Goal: Transaction & Acquisition: Register for event/course

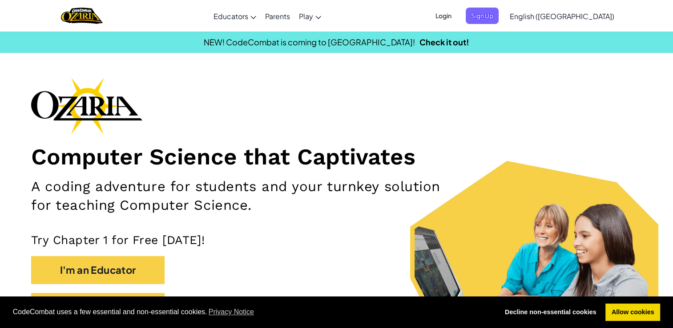
click at [468, 15] on div "Toggle navigation Educators Create Free Account School & District Solutions Tea…" at bounding box center [336, 16] width 677 height 32
click at [457, 13] on span "Login" at bounding box center [443, 16] width 27 height 16
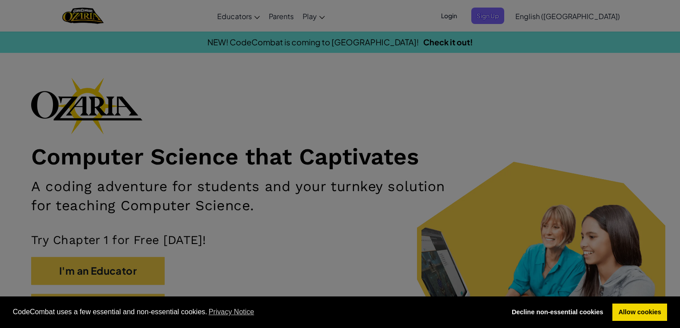
click at [496, 13] on div "Sign Into [DOMAIN_NAME] ClassLink or Unknown Error Email or Username : Password…" at bounding box center [340, 164] width 680 height 328
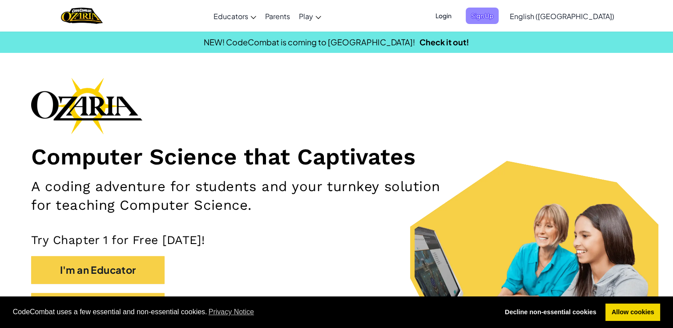
click at [499, 16] on span "Sign Up" at bounding box center [482, 16] width 33 height 16
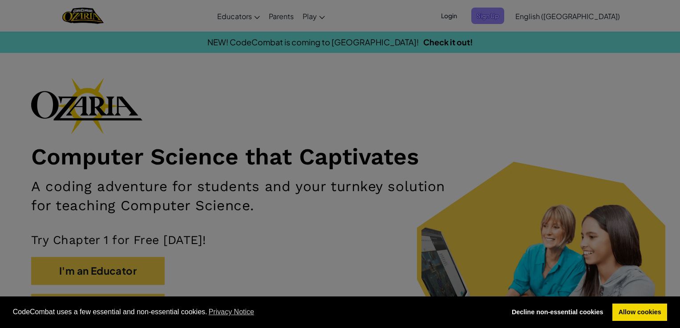
click at [534, 16] on div "Create Account Educators, create a Teacher Account to access the first unit for…" at bounding box center [340, 164] width 680 height 328
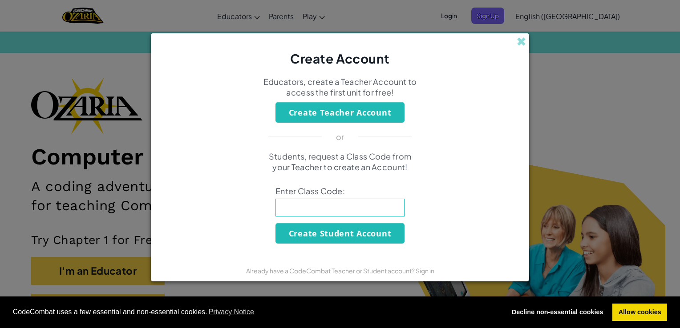
drag, startPoint x: 534, startPoint y: 16, endPoint x: 577, endPoint y: 67, distance: 66.9
click at [577, 67] on div "Create Account Educators, create a Teacher Account to access the first unit for…" at bounding box center [340, 164] width 680 height 328
click at [520, 40] on span at bounding box center [520, 41] width 9 height 9
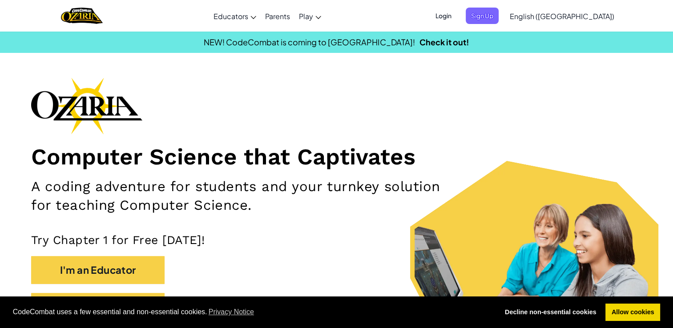
click at [457, 16] on span "Login" at bounding box center [443, 16] width 27 height 16
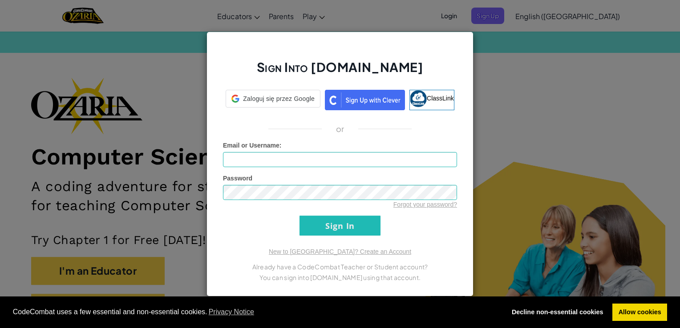
click at [495, 16] on div "Sign Into [DOMAIN_NAME] Zaloguj się przez Google Zaloguj się przez Google. Otwi…" at bounding box center [340, 164] width 680 height 328
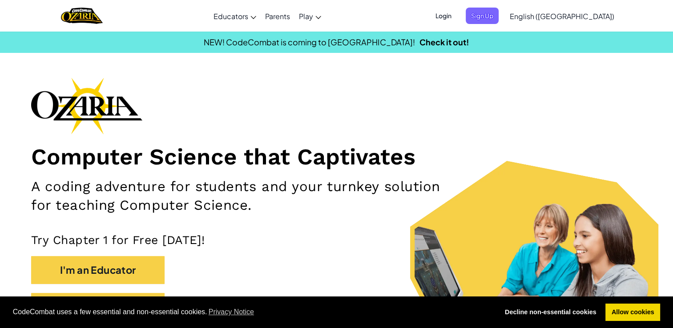
click at [457, 16] on span "Login" at bounding box center [443, 16] width 27 height 16
click at [630, 314] on link "Allow cookies" at bounding box center [632, 313] width 55 height 18
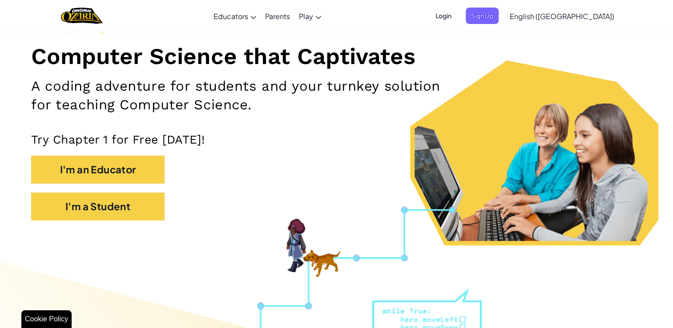
scroll to position [160, 0]
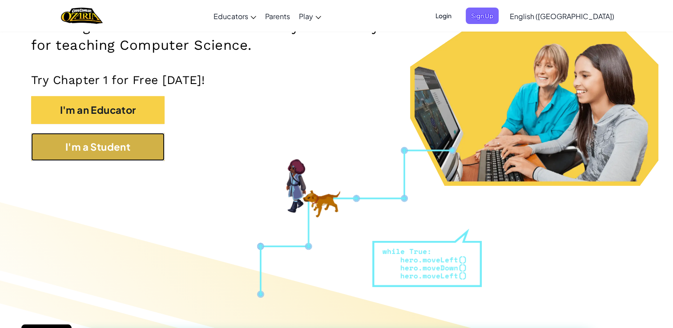
click at [99, 161] on button "I'm a Student" at bounding box center [97, 147] width 133 height 28
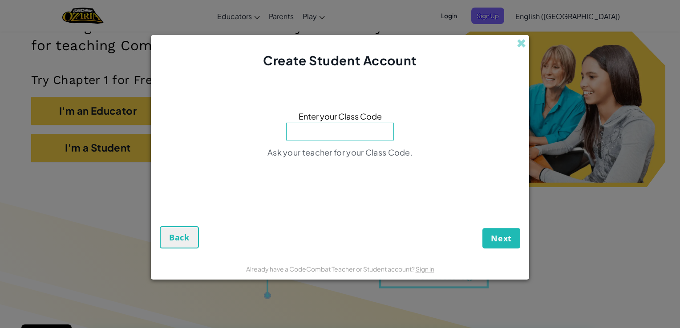
click at [317, 134] on input at bounding box center [340, 132] width 108 height 18
click at [518, 43] on span at bounding box center [520, 43] width 9 height 9
